Goal: Information Seeking & Learning: Check status

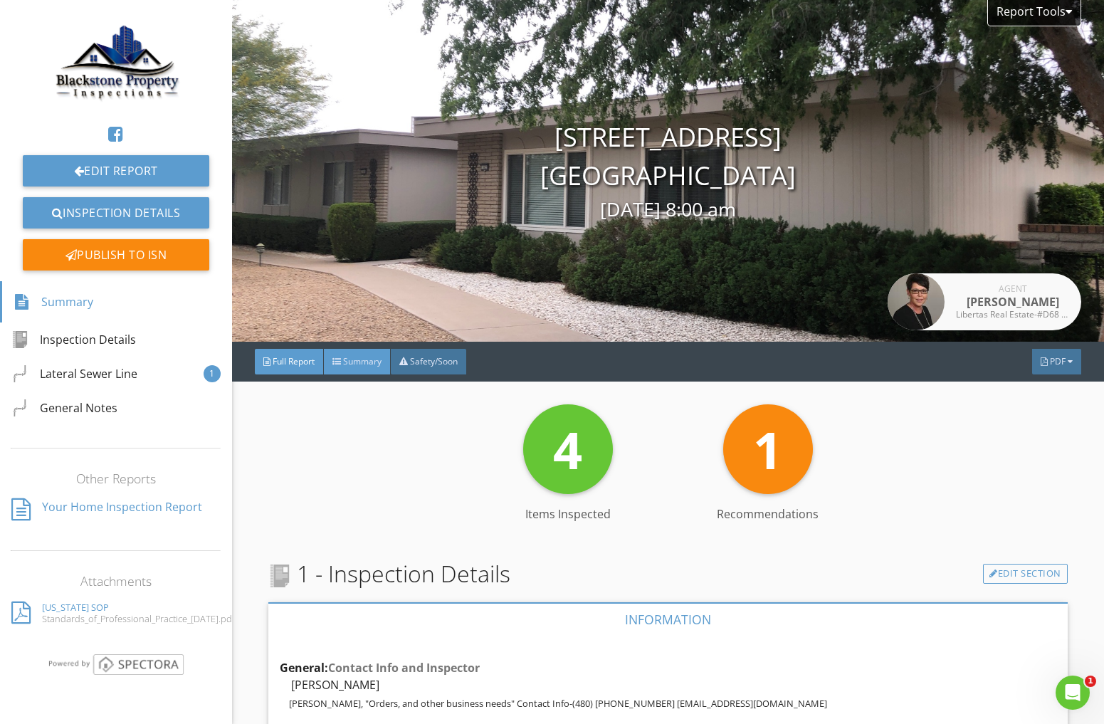
click at [354, 365] on span "Summary" at bounding box center [362, 361] width 38 height 12
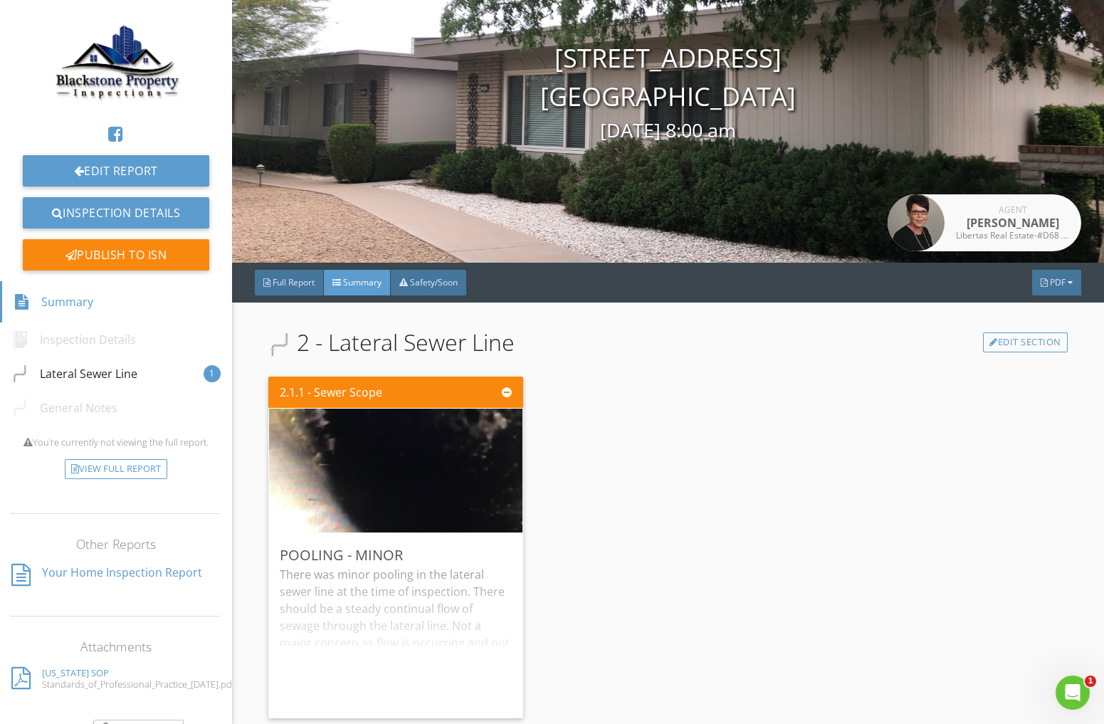
scroll to position [79, 0]
click at [377, 593] on div "There was minor pooling in the lateral sewer line at the time of inspection. Th…" at bounding box center [396, 636] width 232 height 141
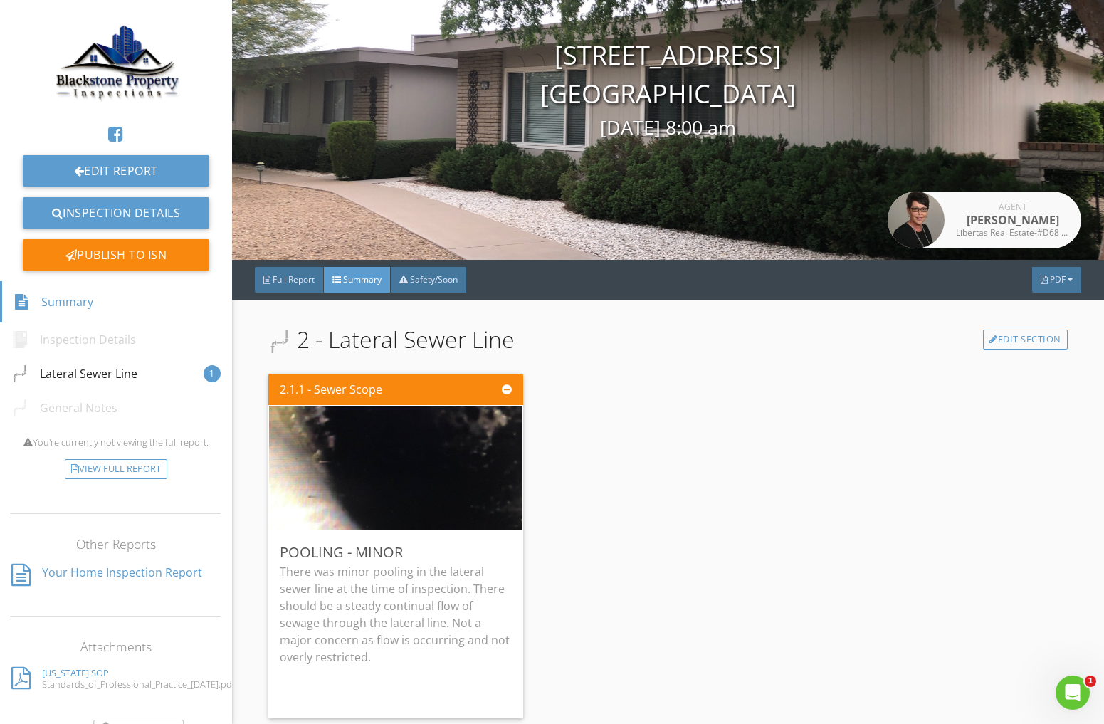
scroll to position [82, 0]
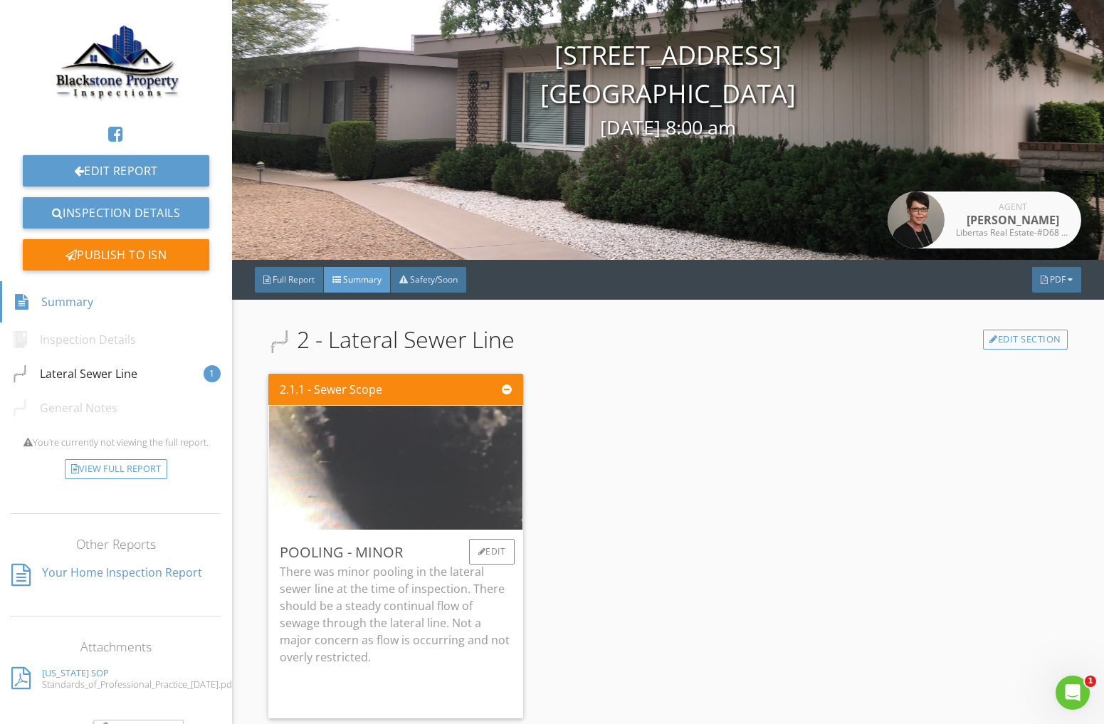
click at [376, 487] on img at bounding box center [395, 468] width 413 height 310
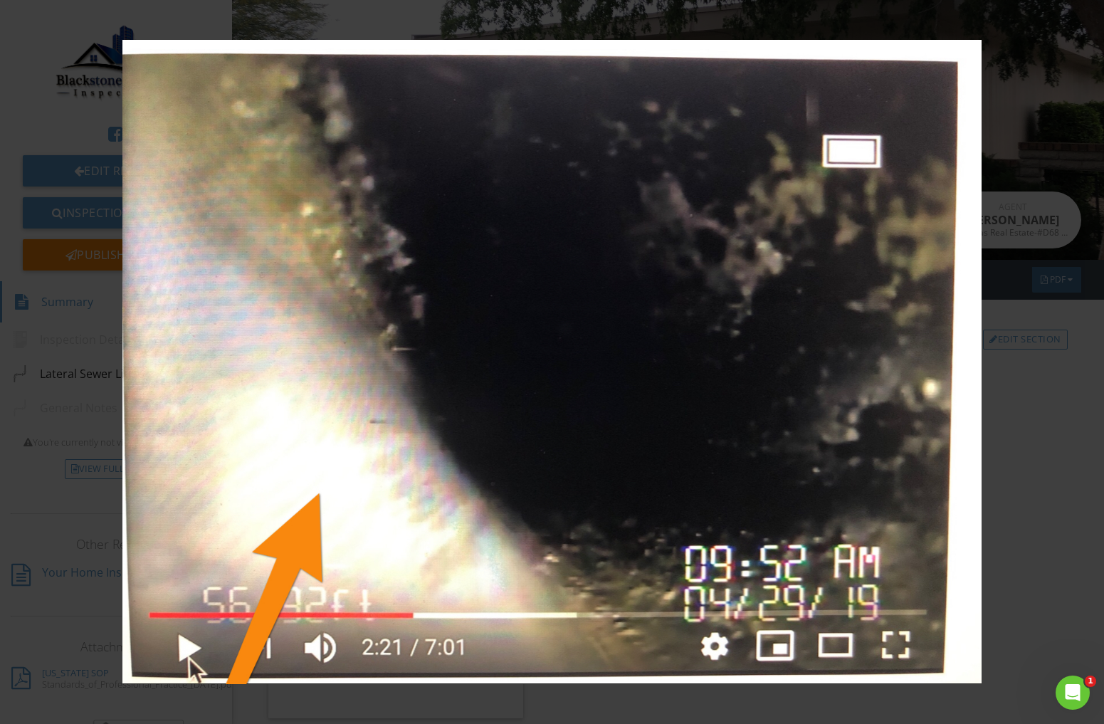
click at [1025, 78] on img at bounding box center [551, 362] width 1005 height 644
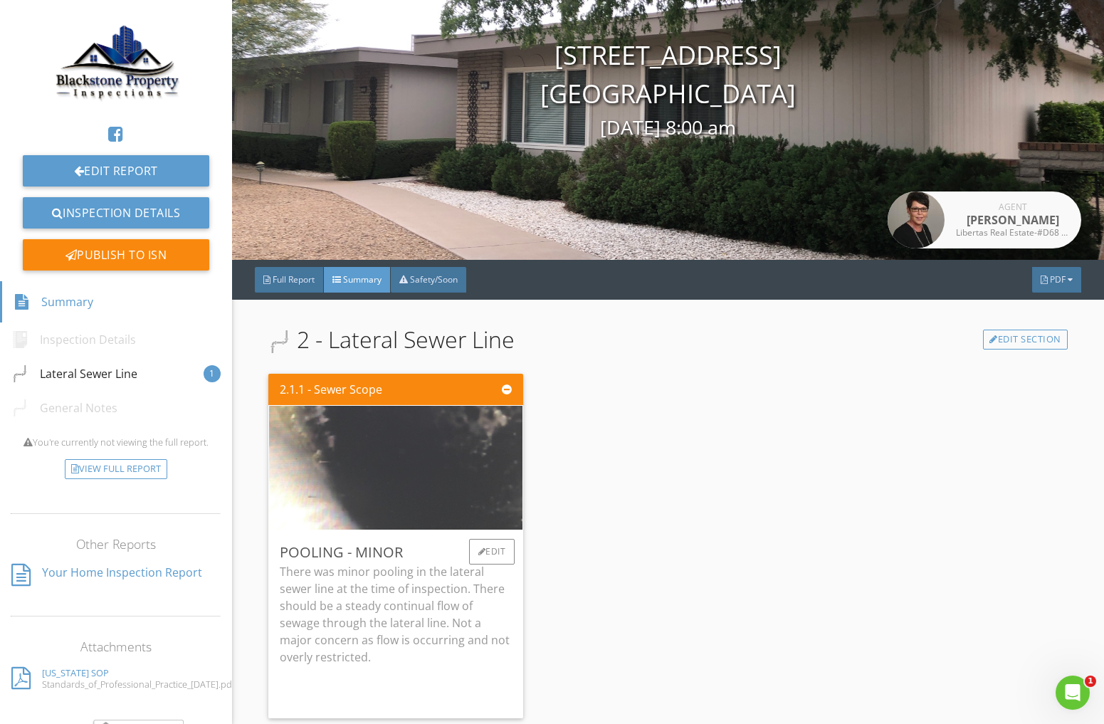
click at [342, 495] on img at bounding box center [395, 468] width 413 height 310
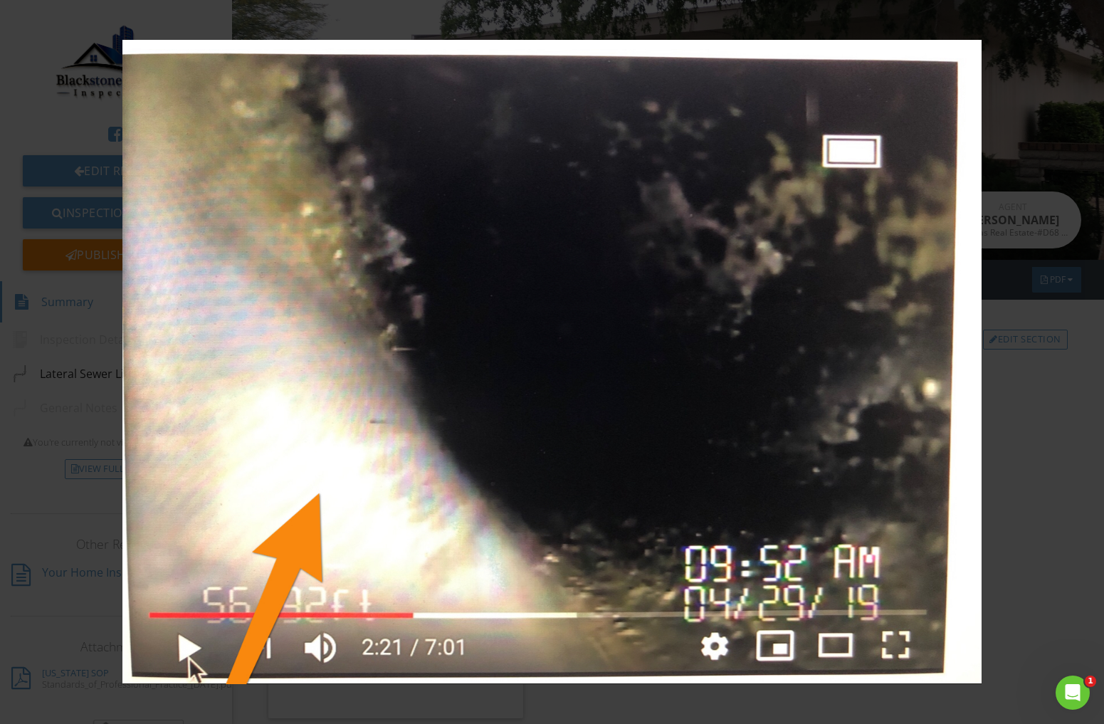
click at [413, 408] on img at bounding box center [551, 362] width 1005 height 644
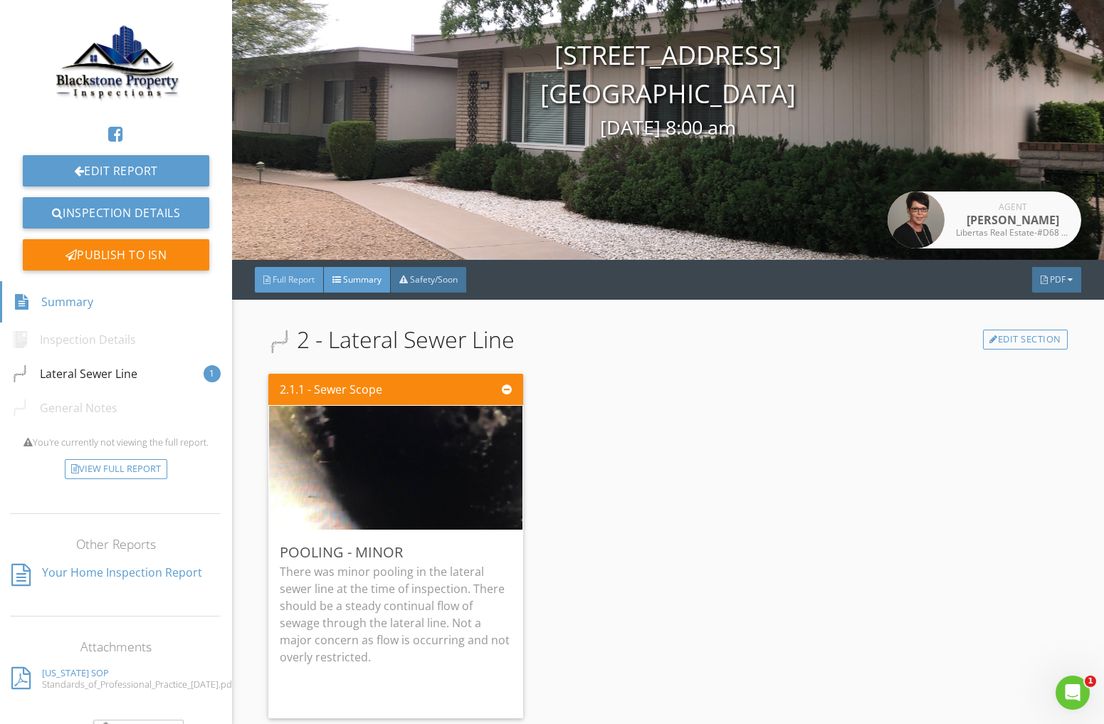
click at [292, 285] on div "Full Report" at bounding box center [289, 280] width 69 height 26
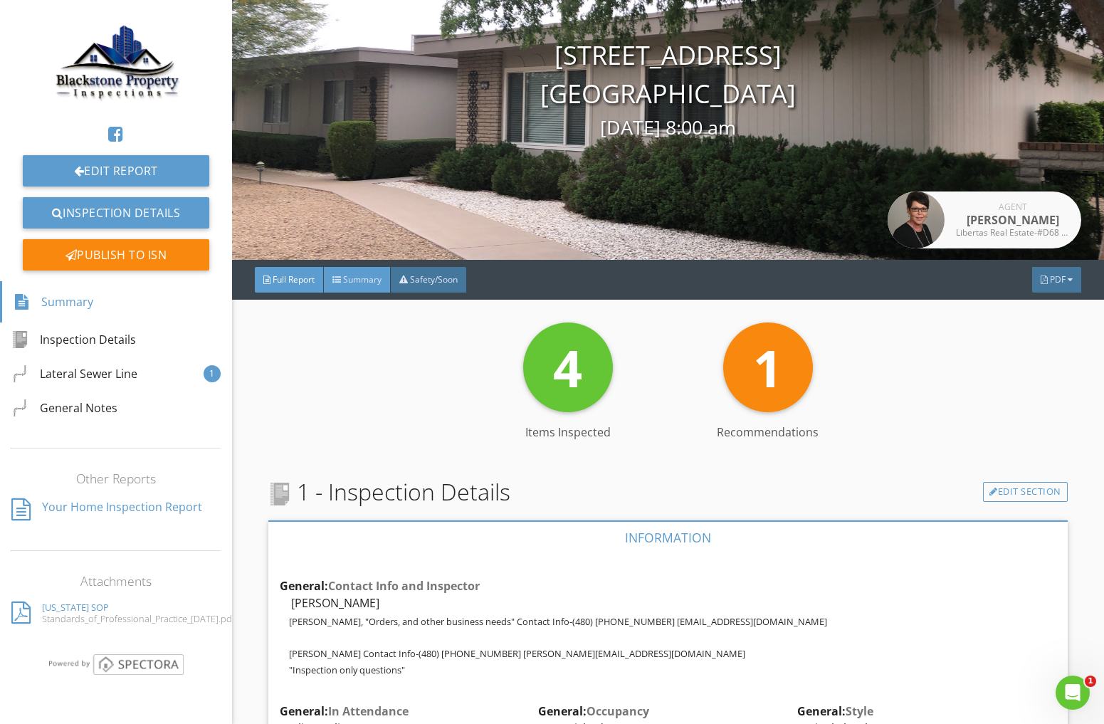
click at [361, 282] on span "Summary" at bounding box center [362, 279] width 38 height 12
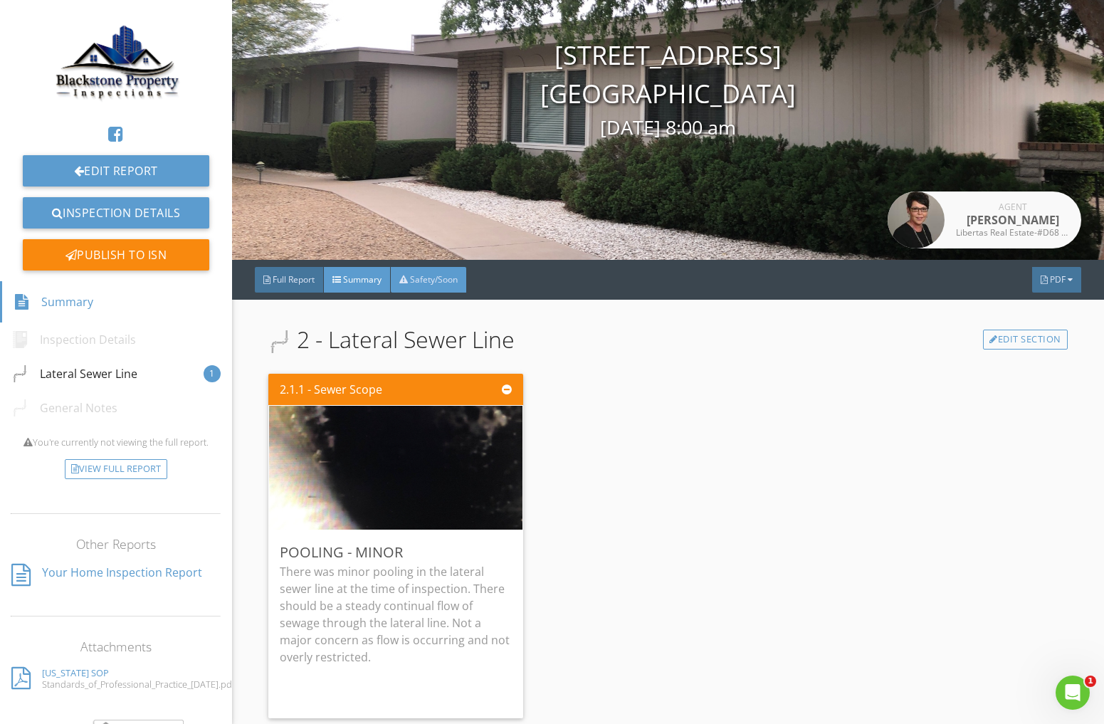
click at [460, 272] on div "Safety/Soon" at bounding box center [428, 280] width 75 height 26
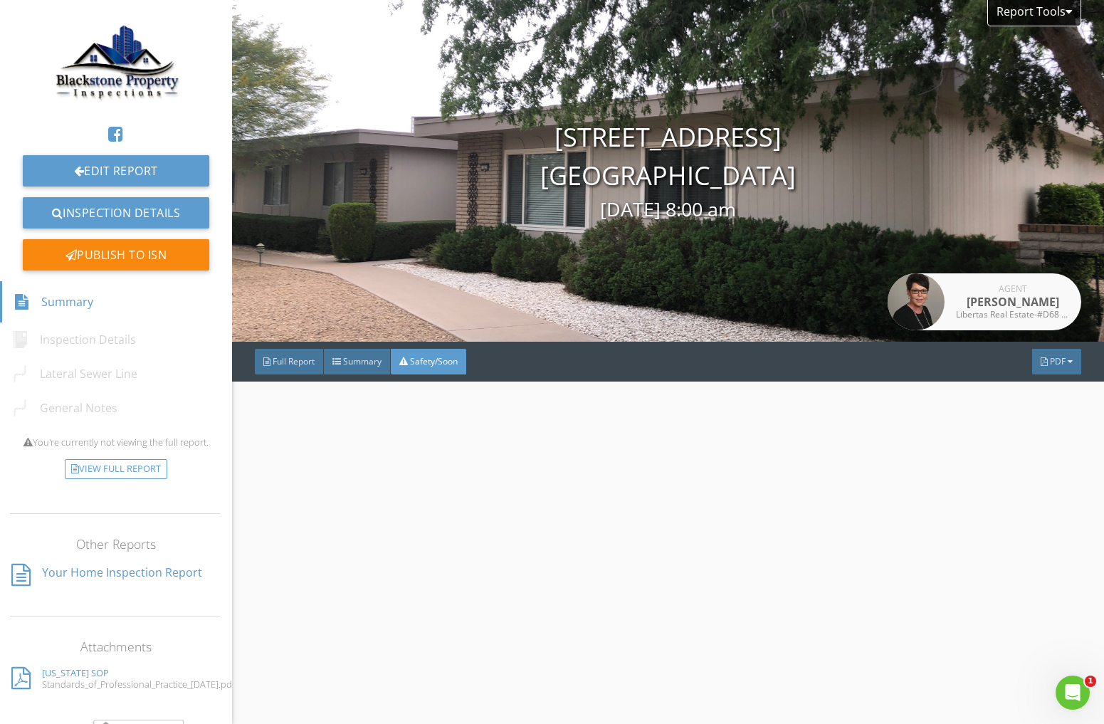
scroll to position [0, 0]
click at [354, 356] on span "Summary" at bounding box center [362, 361] width 38 height 12
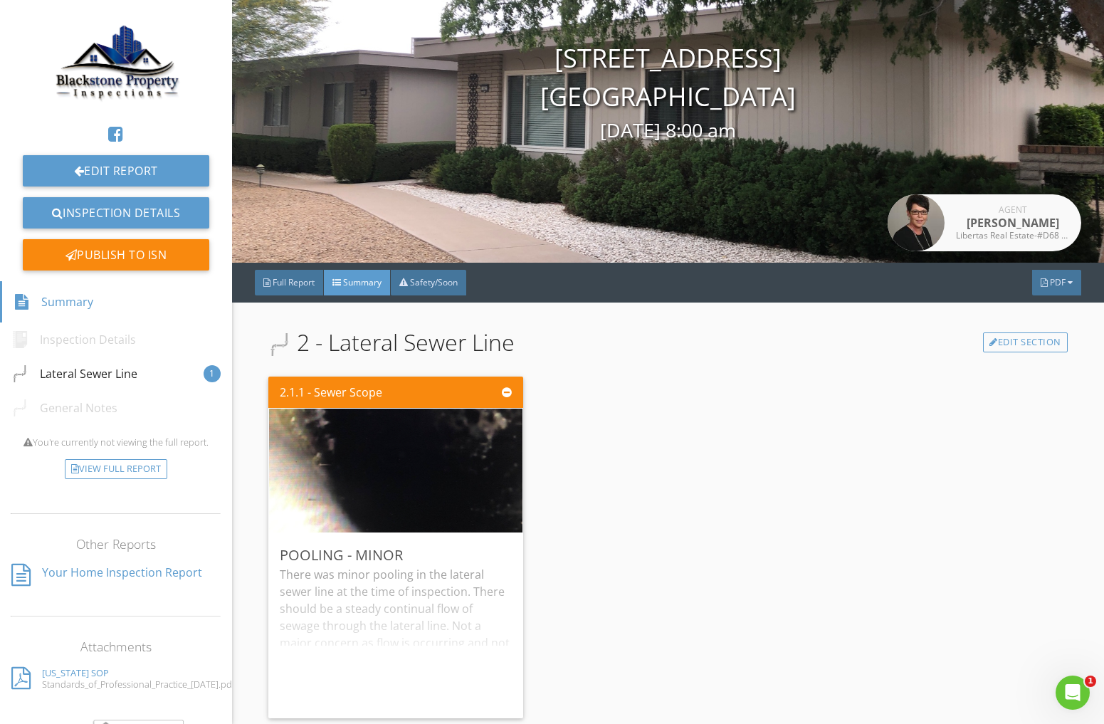
scroll to position [79, 0]
click at [458, 670] on div "There was minor pooling in the lateral sewer line at the time of inspection. Th…" at bounding box center [396, 636] width 232 height 141
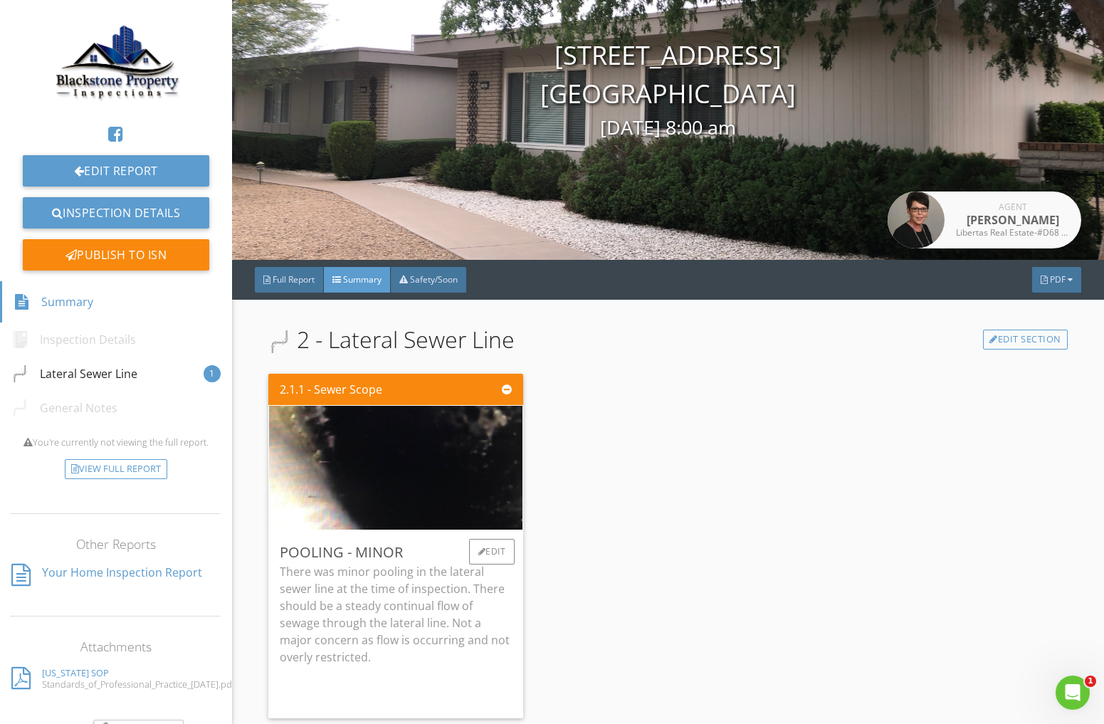
scroll to position [82, 0]
click at [292, 281] on span "Full Report" at bounding box center [294, 279] width 42 height 12
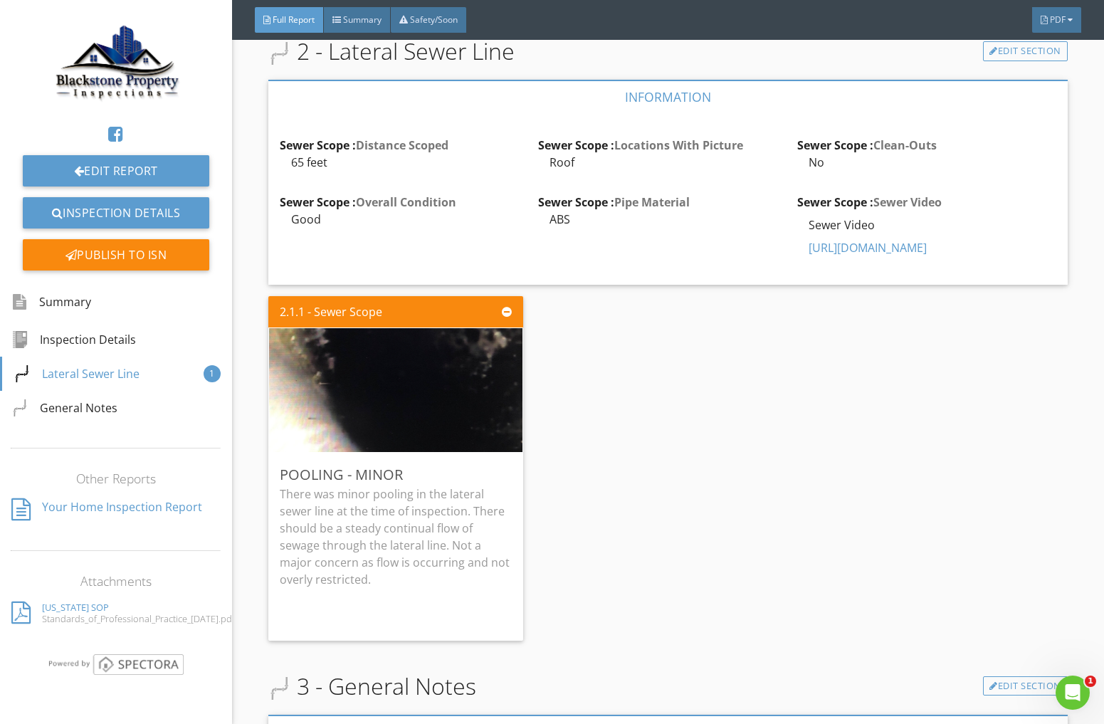
scroll to position [978, 0]
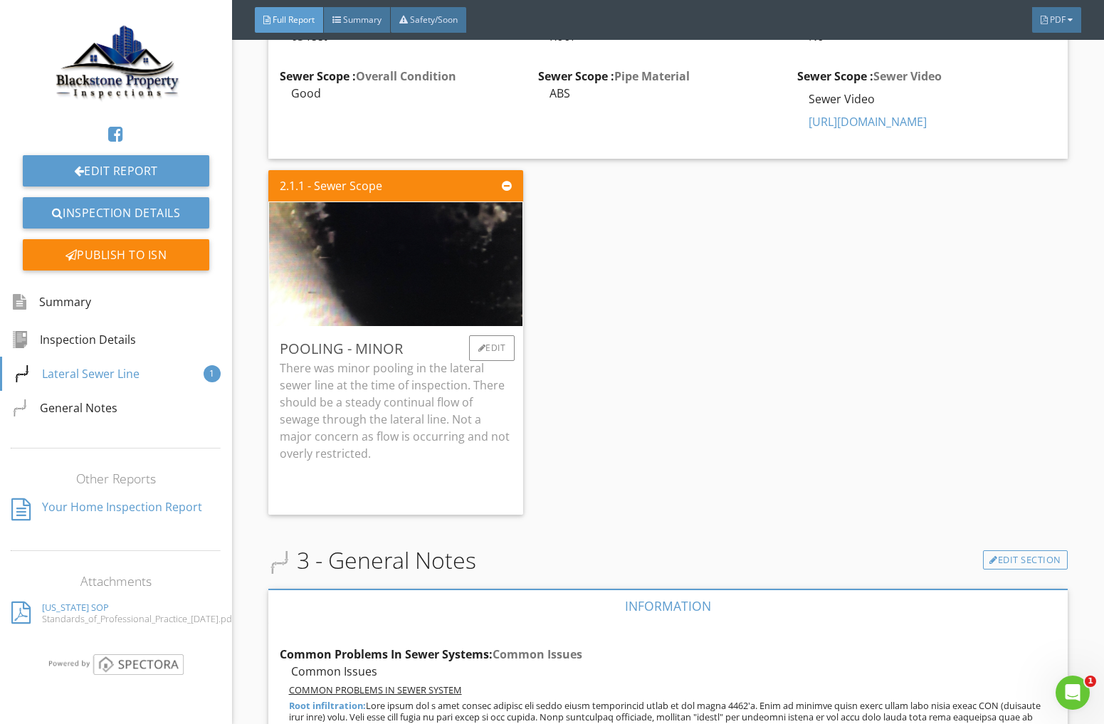
click at [406, 400] on div "There was minor pooling in the lateral sewer line at the time of inspection. Th…" at bounding box center [396, 431] width 232 height 144
click at [360, 389] on div "There was minor pooling in the lateral sewer line at the time of inspection. Th…" at bounding box center [396, 429] width 232 height 141
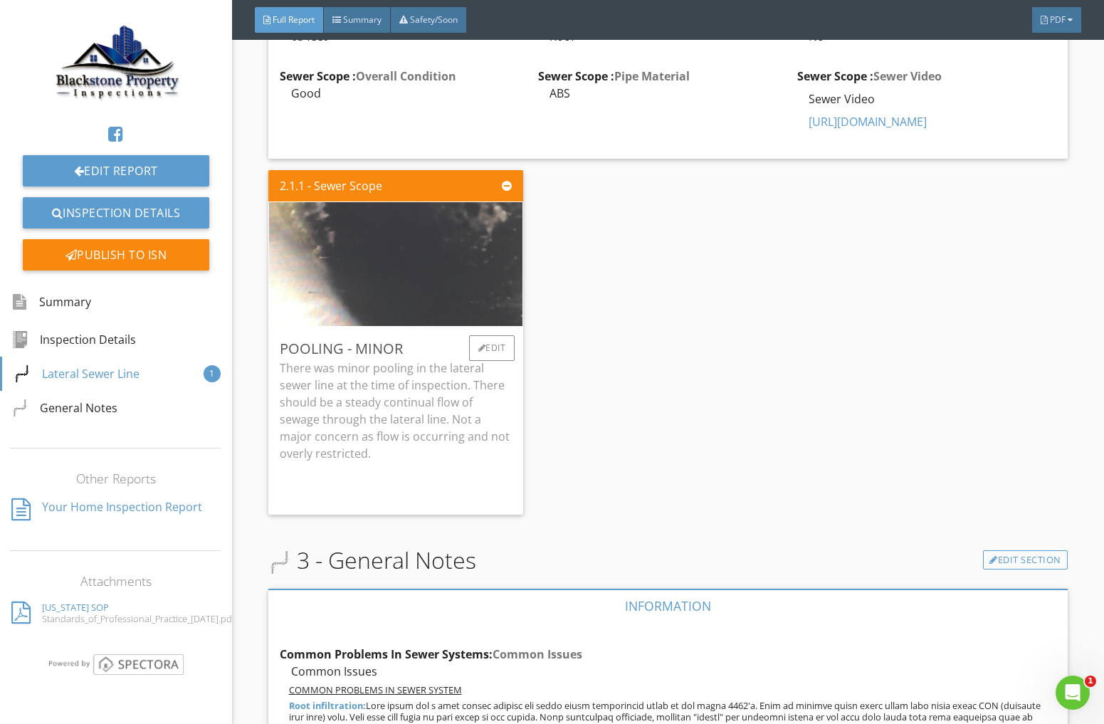
click at [375, 276] on img at bounding box center [395, 264] width 413 height 310
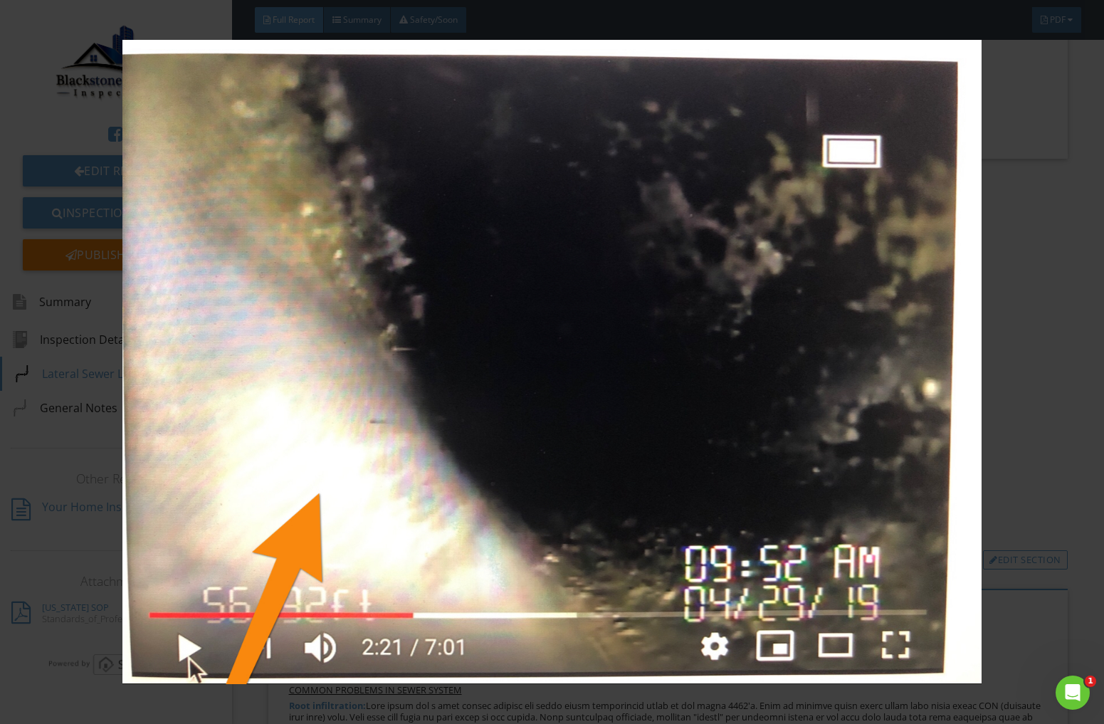
click at [489, 286] on img at bounding box center [551, 362] width 1005 height 644
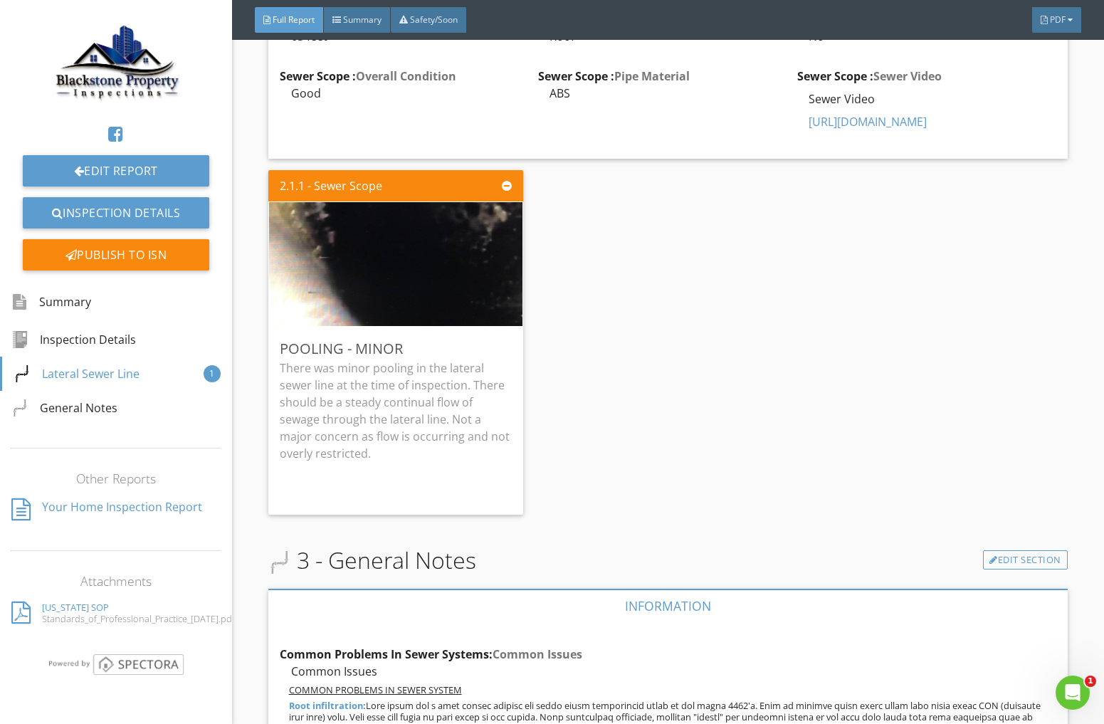
click at [739, 401] on div "2.1.1 - Sewer Scope Pooling - Minor There was minor pooling in the lateral sewe…" at bounding box center [667, 342] width 799 height 356
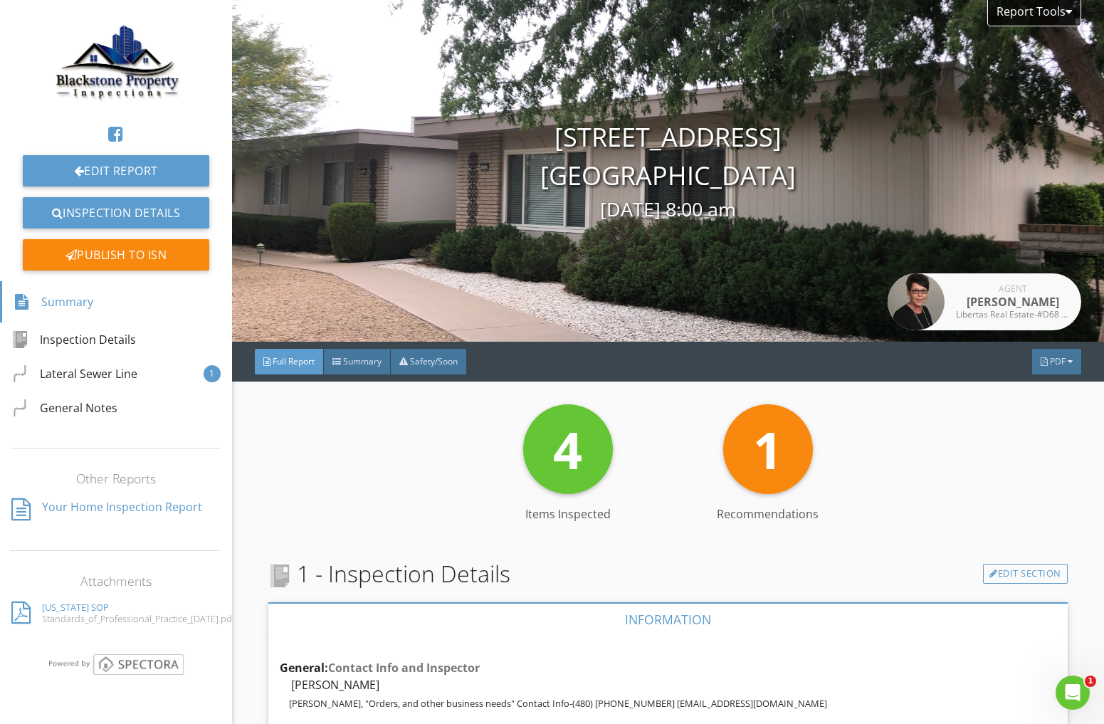
scroll to position [0, 0]
click at [352, 354] on div "Summary" at bounding box center [357, 362] width 67 height 26
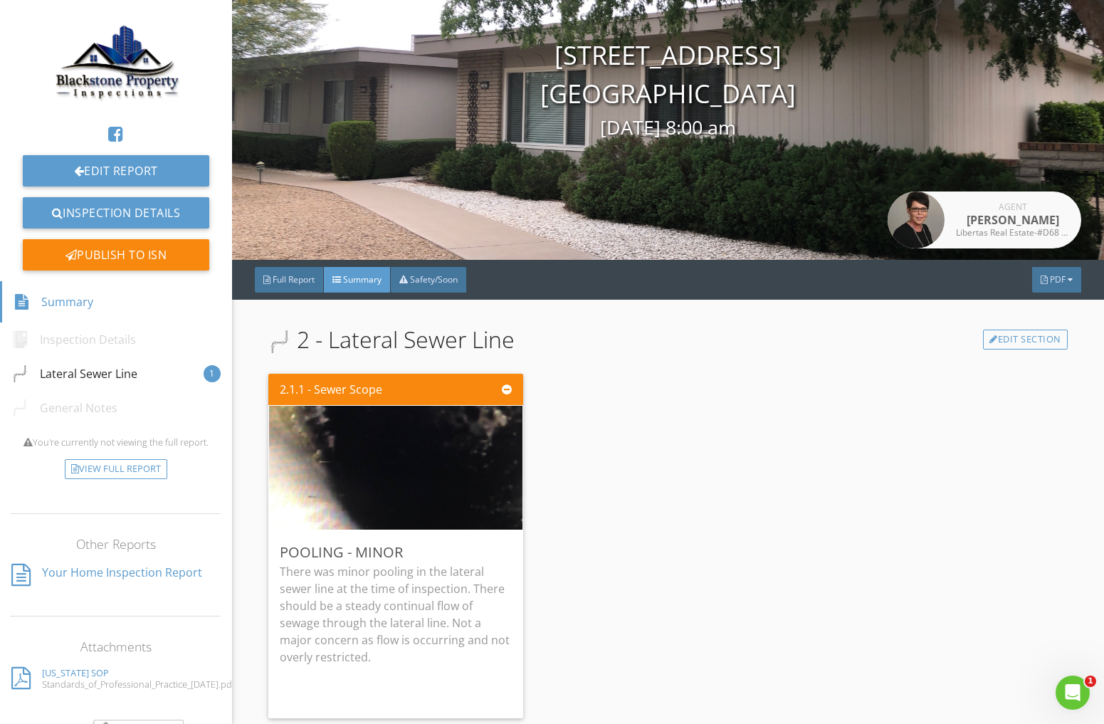
scroll to position [82, 0]
click at [296, 282] on span "Full Report" at bounding box center [294, 279] width 42 height 12
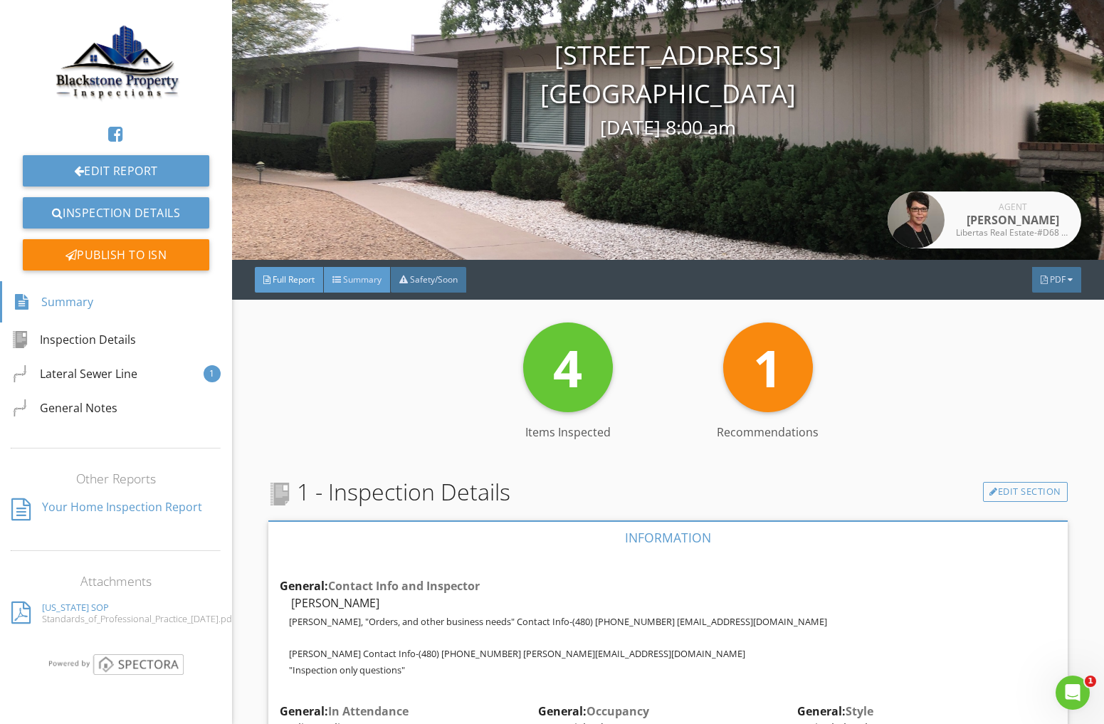
click at [359, 285] on div "Summary" at bounding box center [357, 280] width 67 height 26
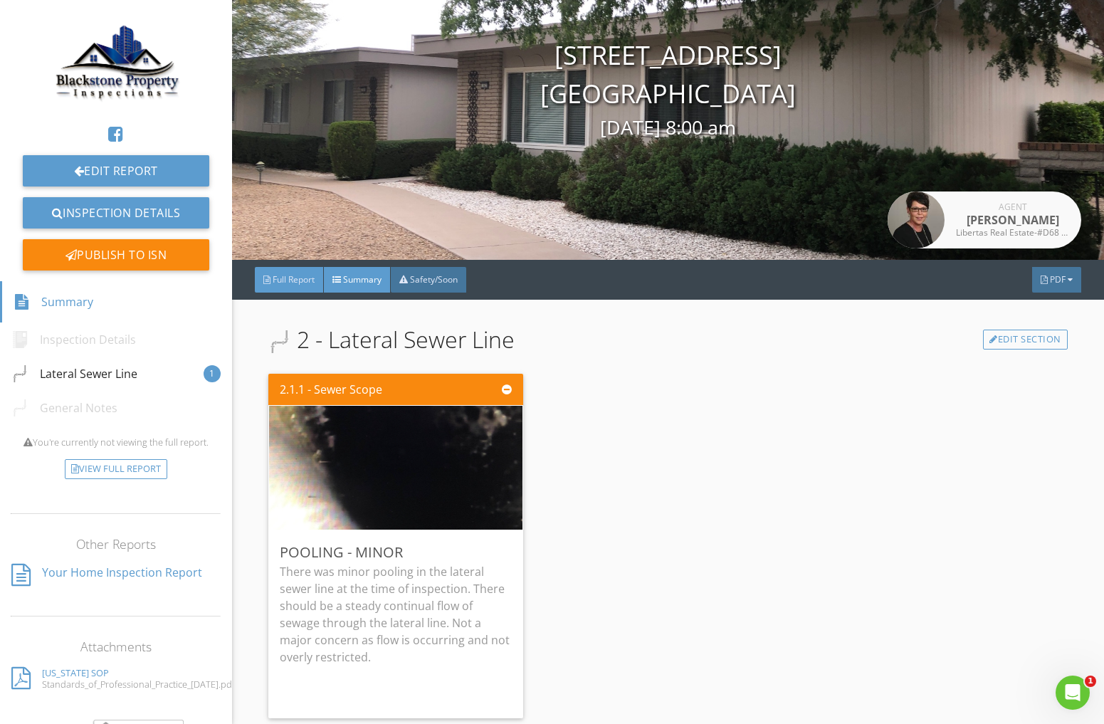
click at [275, 292] on div "Full Report" at bounding box center [289, 280] width 69 height 26
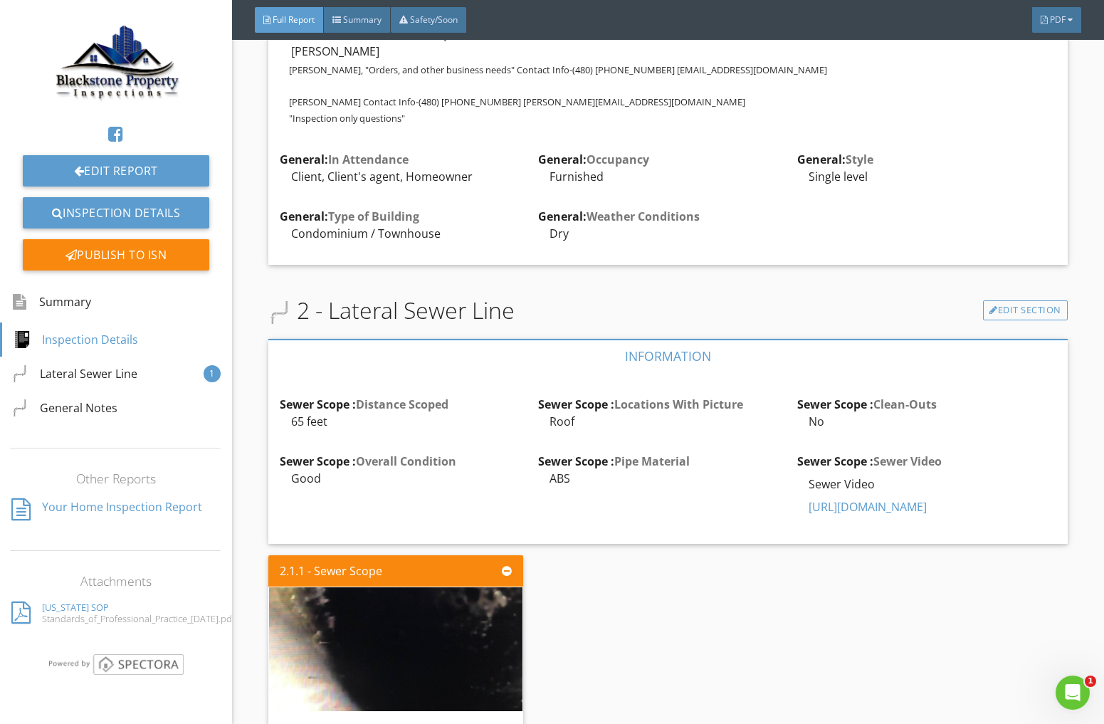
scroll to position [574, 0]
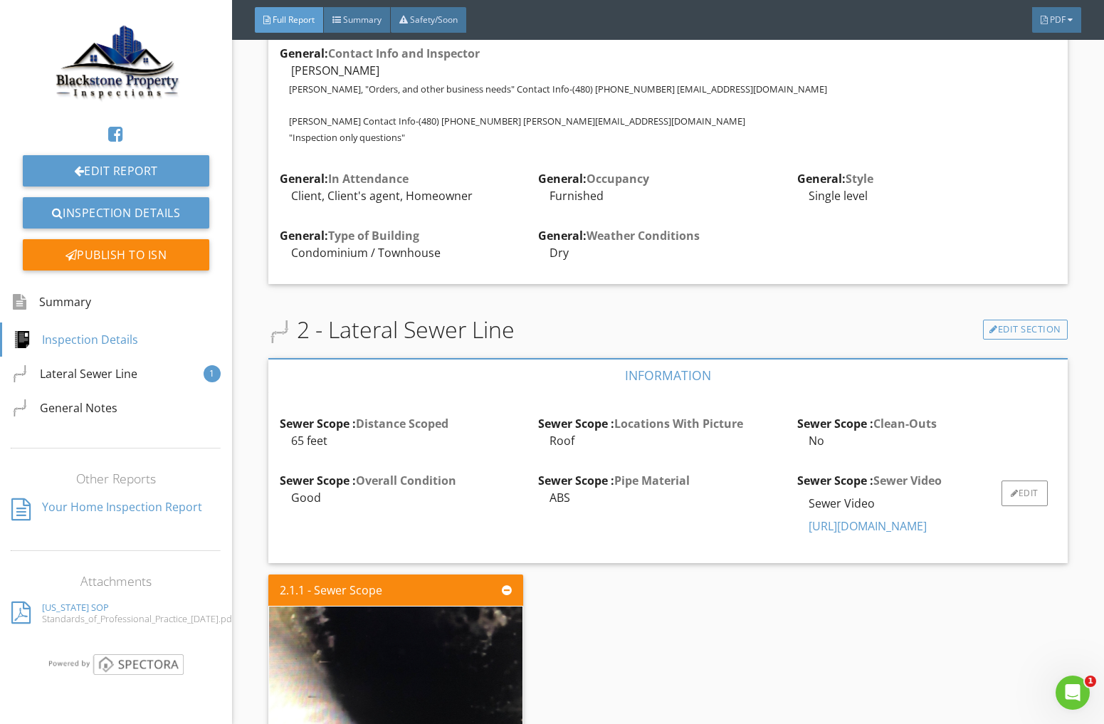
click at [897, 529] on link "[URL][DOMAIN_NAME]" at bounding box center [867, 526] width 118 height 16
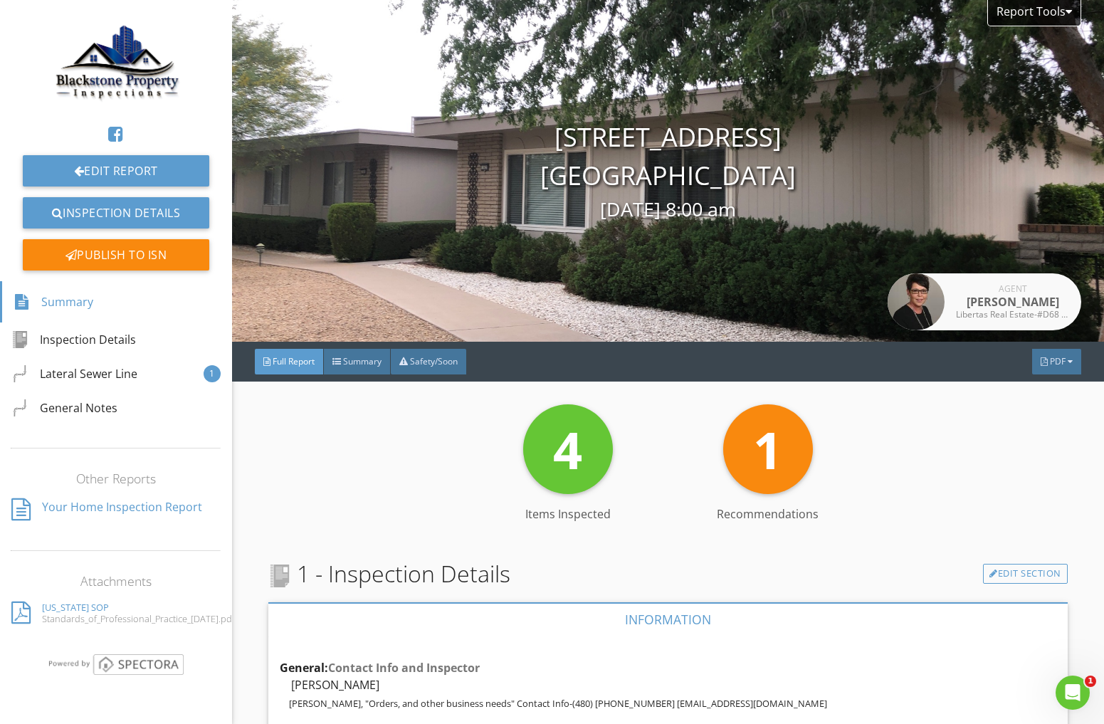
scroll to position [0, 0]
drag, startPoint x: 536, startPoint y: 138, endPoint x: 799, endPoint y: 153, distance: 263.7
click at [799, 153] on div "13628 N 109th Avenue Sun City AZ 85351 04/29/2019 8:00 am" at bounding box center [668, 171] width 872 height 106
copy div "13628 N 109th Avenue"
click at [120, 53] on img at bounding box center [116, 61] width 137 height 101
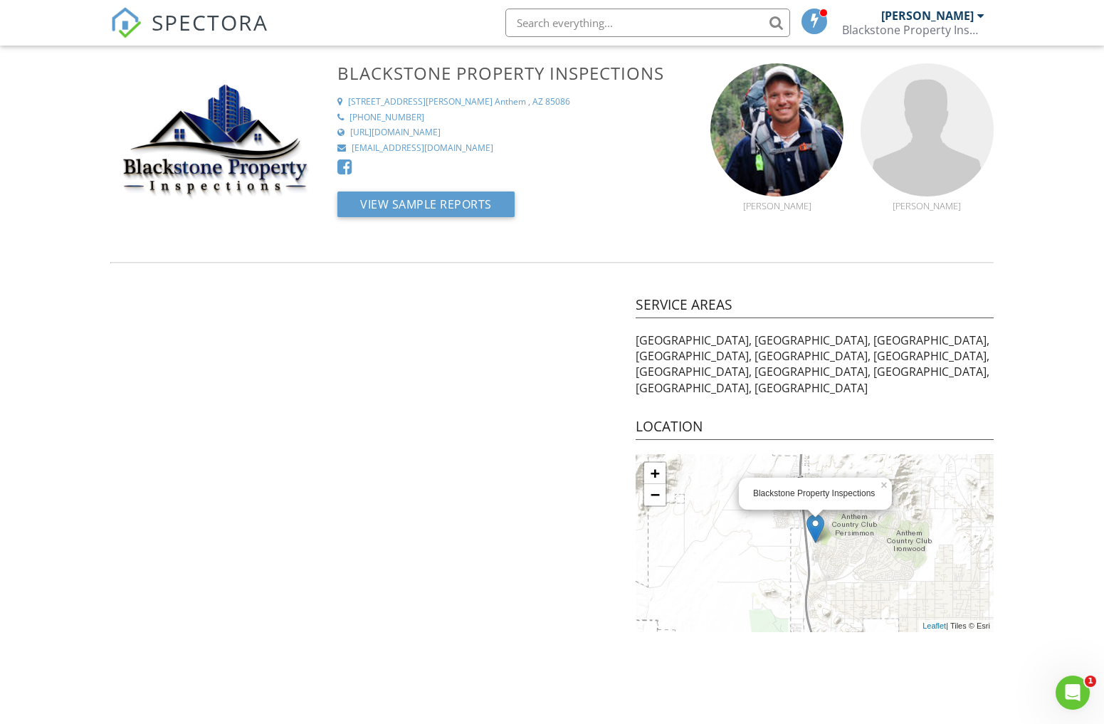
click at [608, 27] on input "text" at bounding box center [647, 23] width 285 height 28
paste input "13628 N 109th Avenue"
type input "13628 N 109th Avenue"
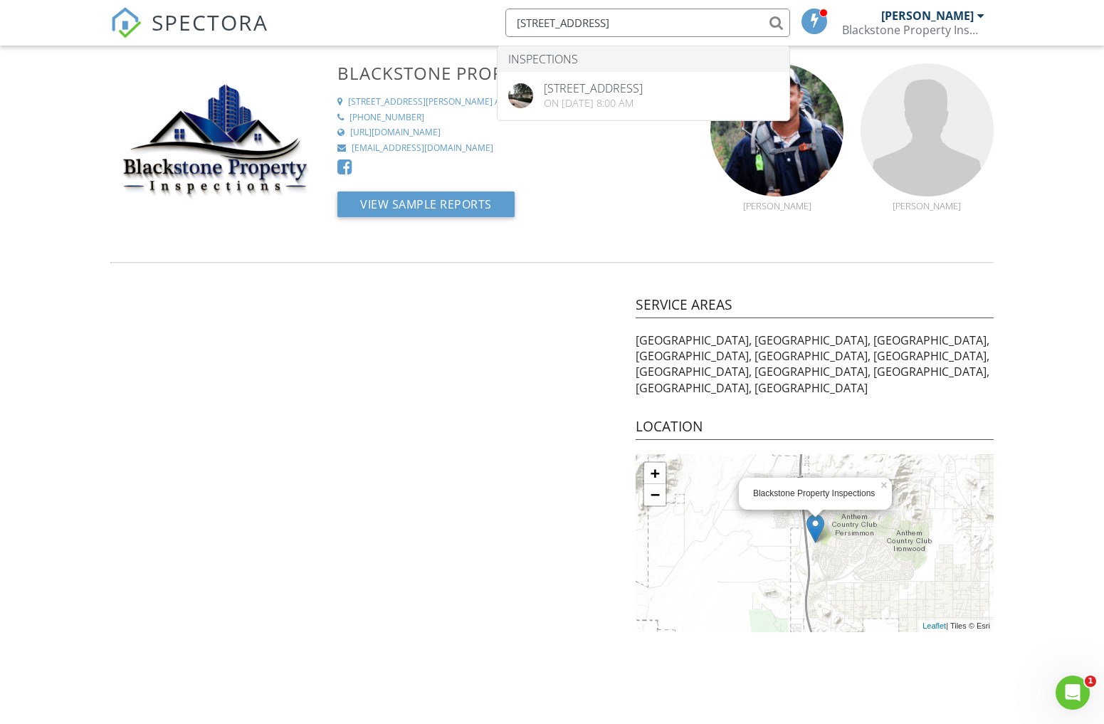
click at [229, 13] on span "SPECTORA" at bounding box center [210, 22] width 117 height 30
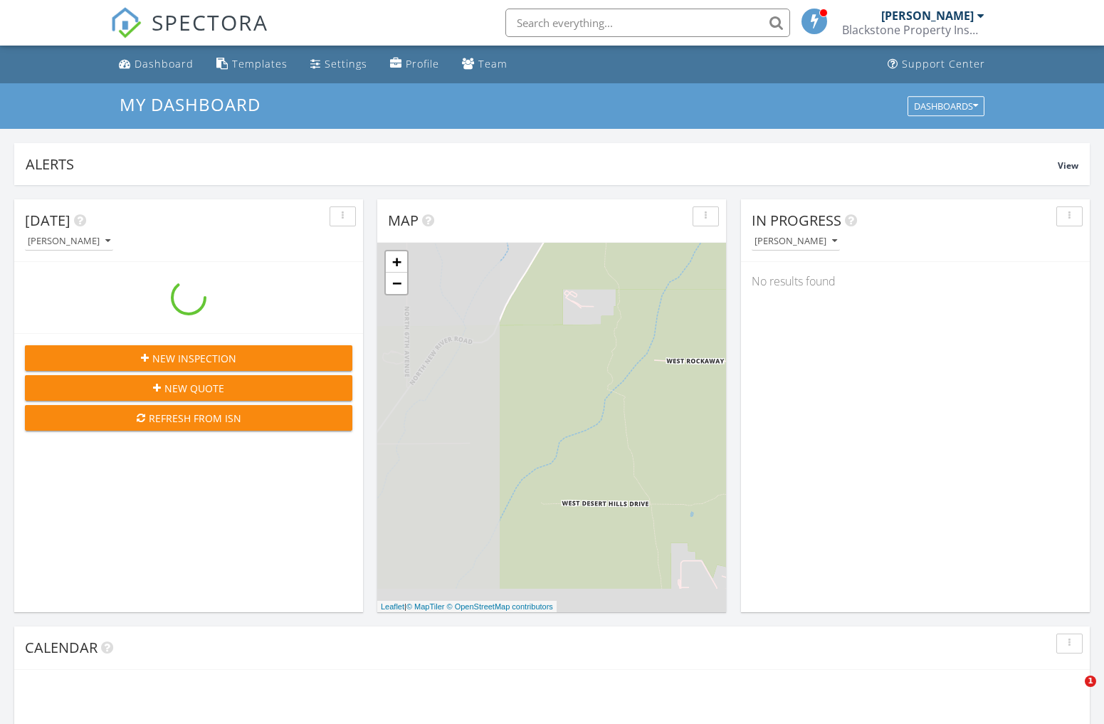
click at [645, 19] on input "text" at bounding box center [647, 23] width 285 height 28
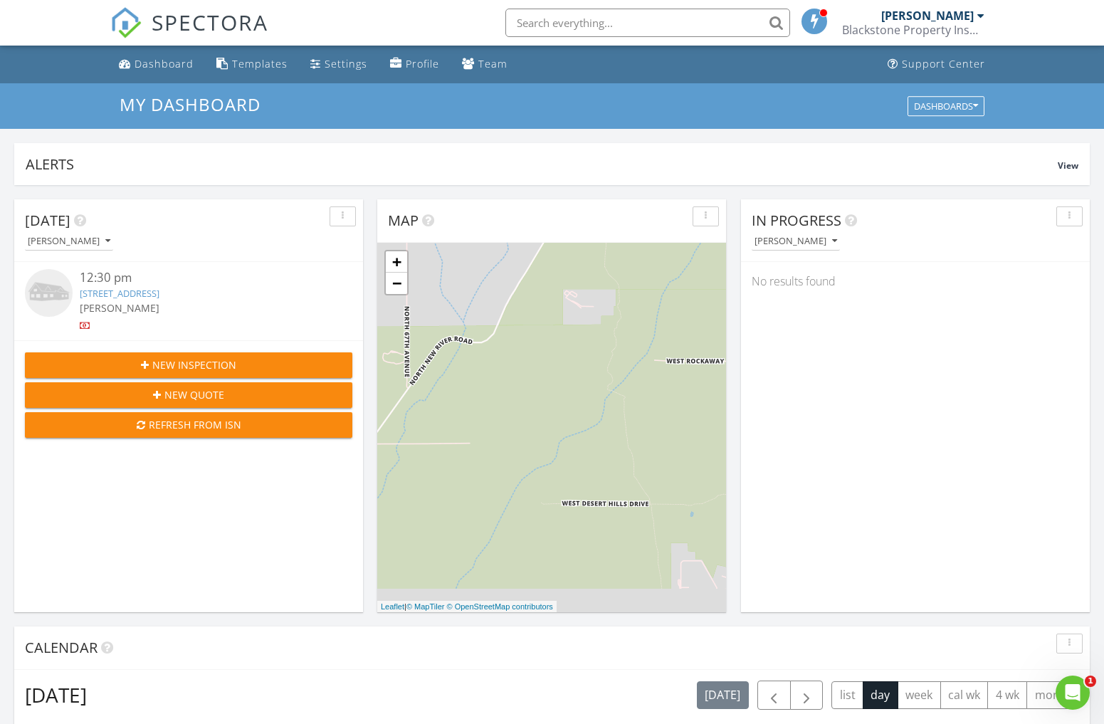
paste input "[STREET_ADDRESS]"
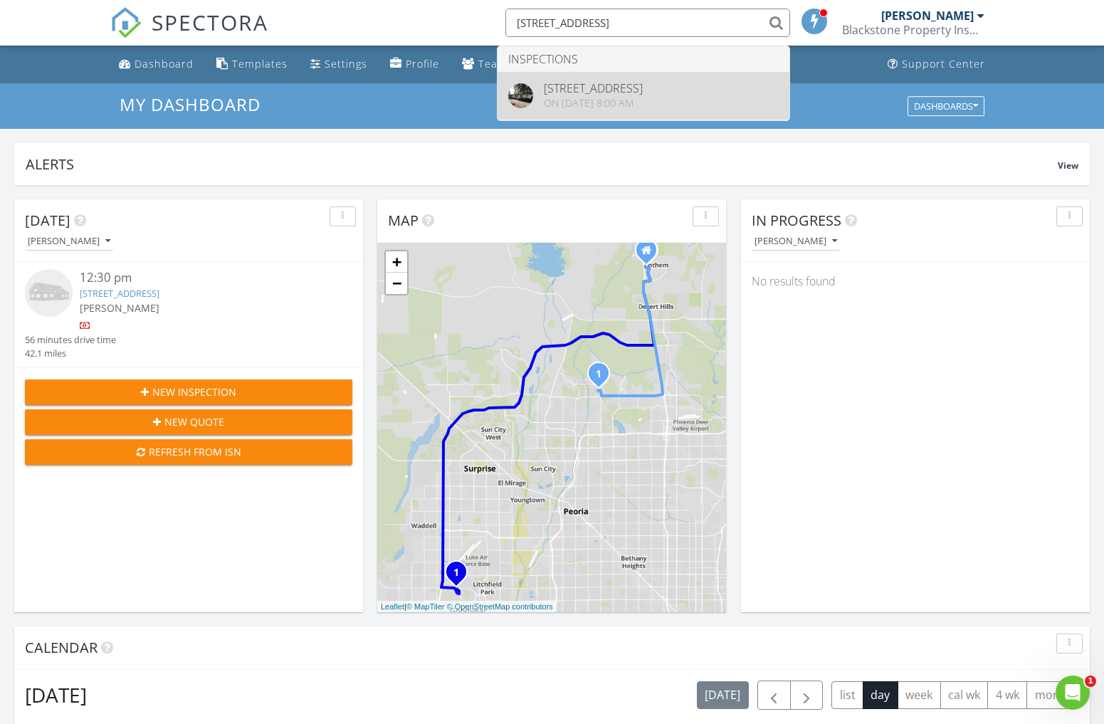
type input "[STREET_ADDRESS]"
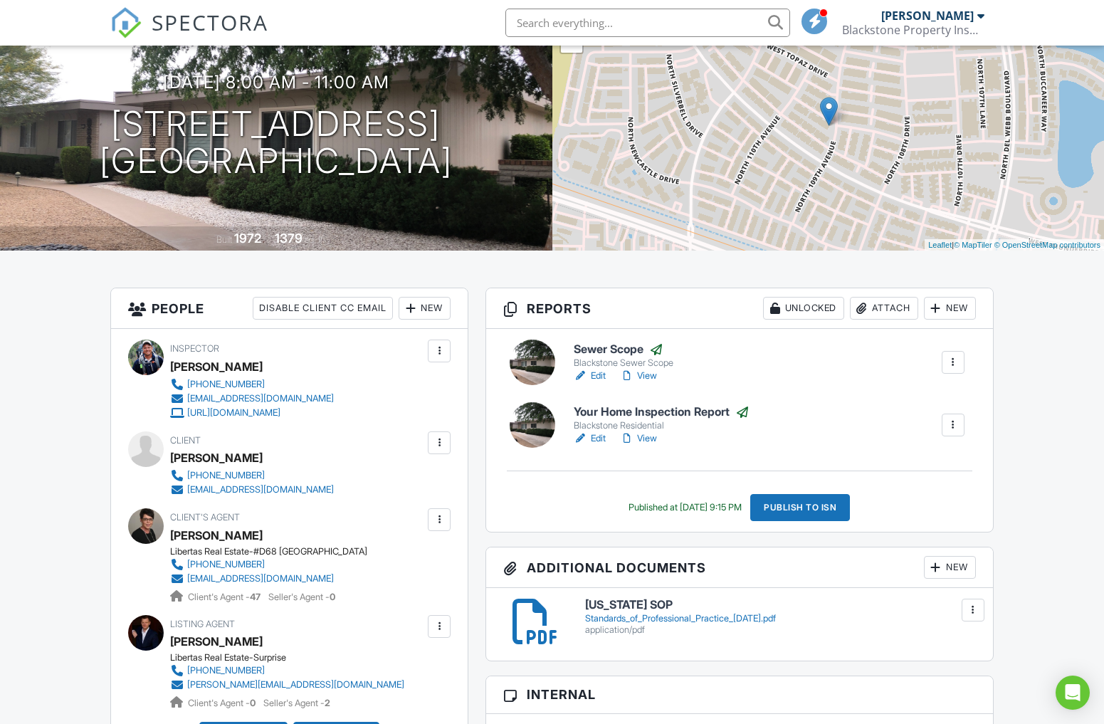
click at [959, 362] on div at bounding box center [953, 362] width 14 height 14
click at [815, 350] on div "Sewer Scope Blackstone Sewer Scope Edit View Copy Reinspection Report View Log …" at bounding box center [769, 362] width 408 height 41
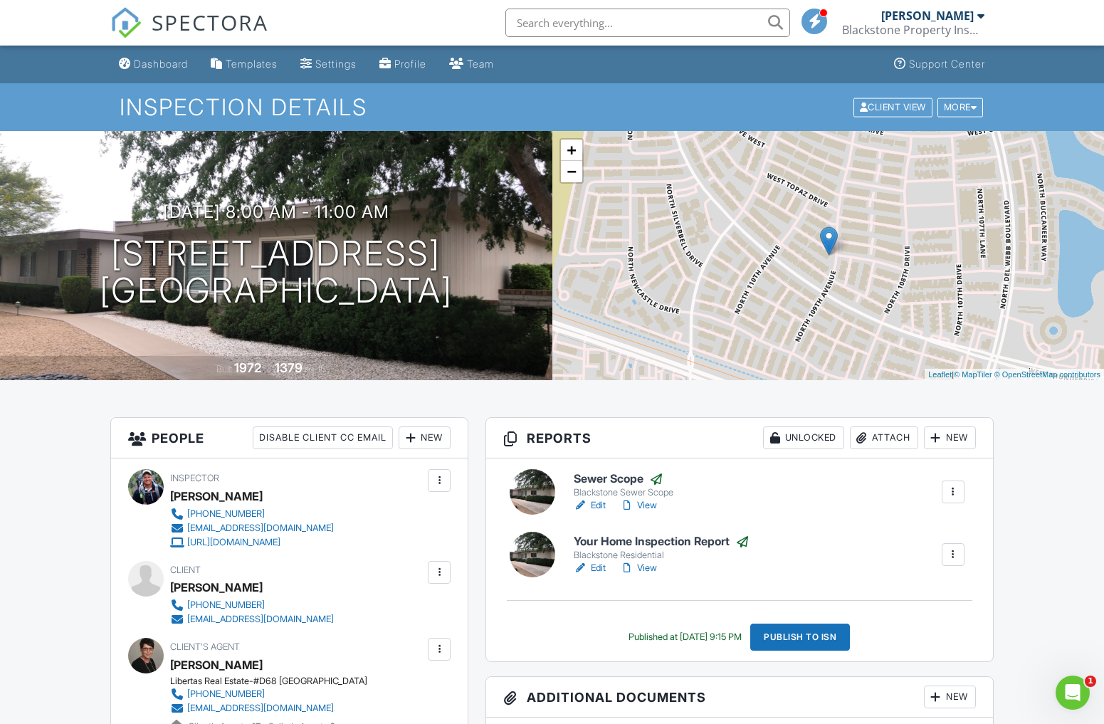
click at [651, 503] on link "View" at bounding box center [638, 505] width 37 height 14
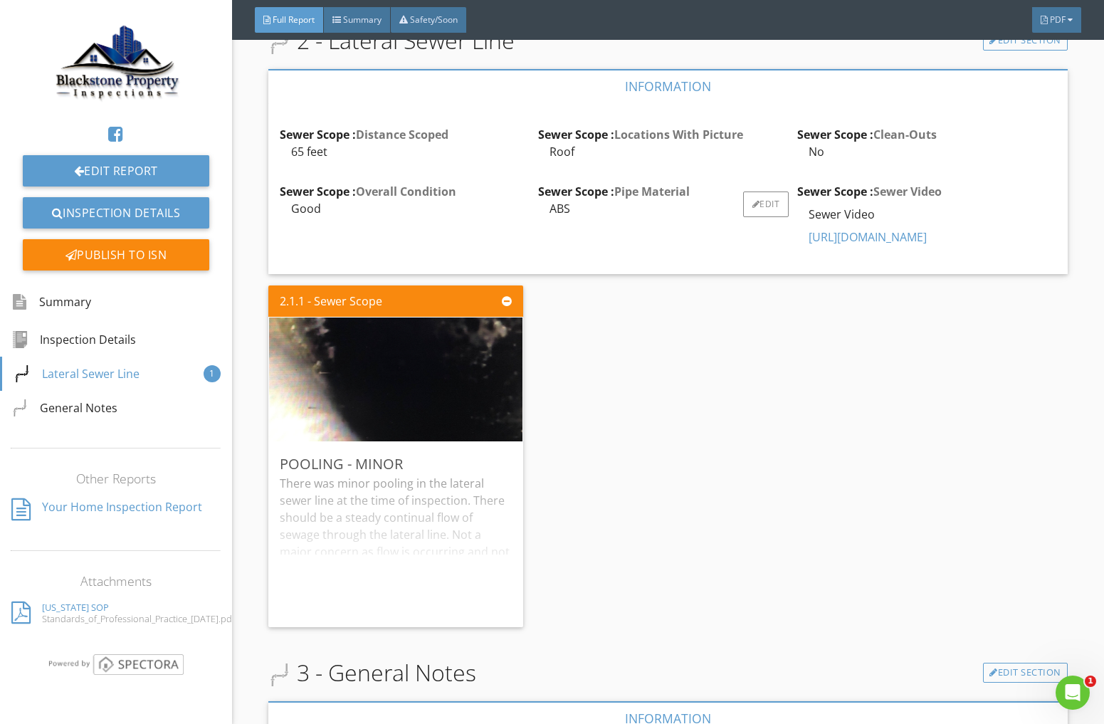
scroll to position [954, 0]
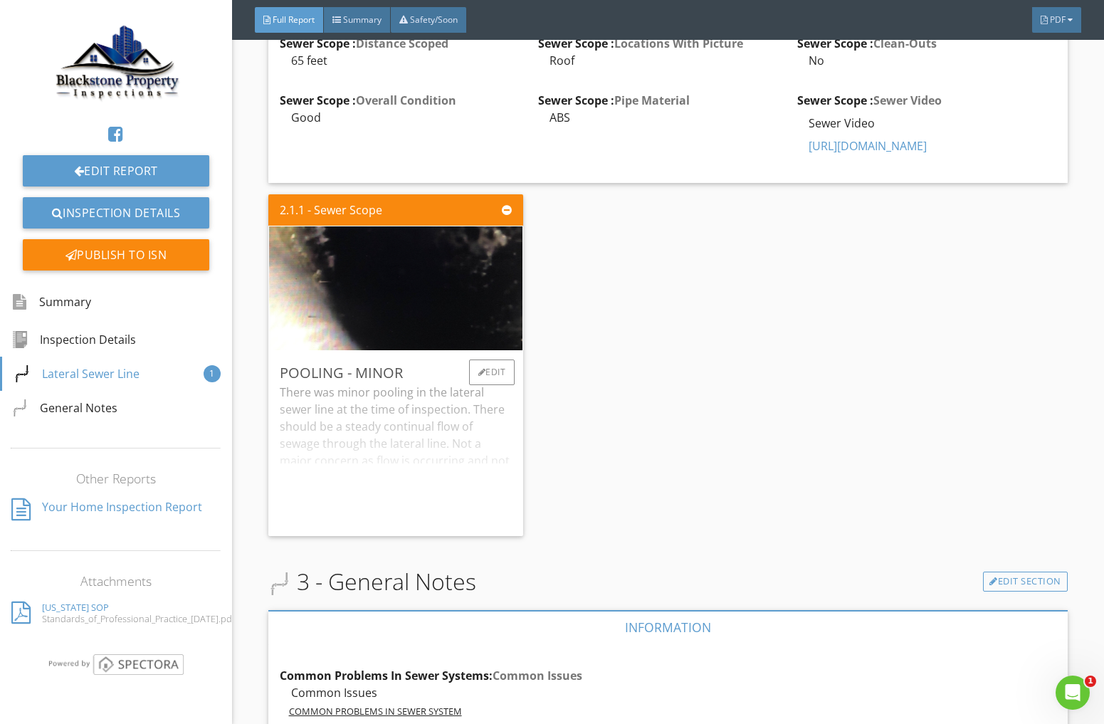
click at [405, 435] on div "There was minor pooling in the lateral sewer line at the time of inspection. Th…" at bounding box center [396, 454] width 232 height 141
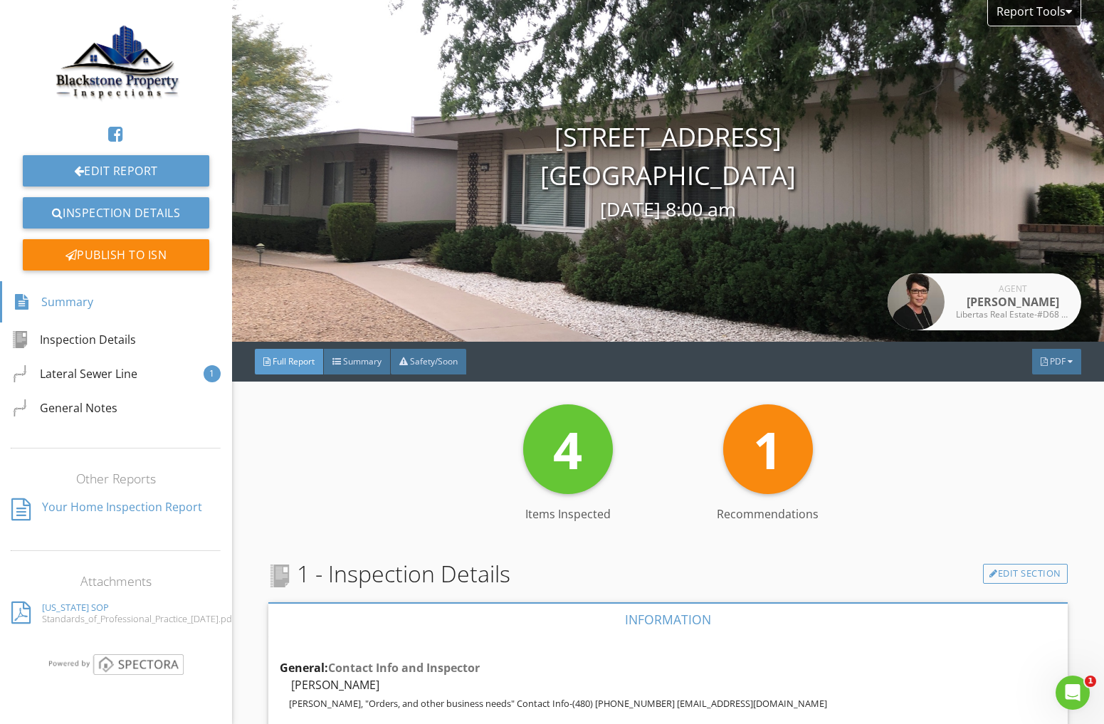
scroll to position [0, 0]
drag, startPoint x: 803, startPoint y: 142, endPoint x: 535, endPoint y: 138, distance: 267.6
click at [535, 138] on div "[STREET_ADDRESS] [GEOGRAPHIC_DATA] [DATE] 8:00 am" at bounding box center [668, 171] width 872 height 106
copy div "[STREET_ADDRESS]"
